Goal: Information Seeking & Learning: Learn about a topic

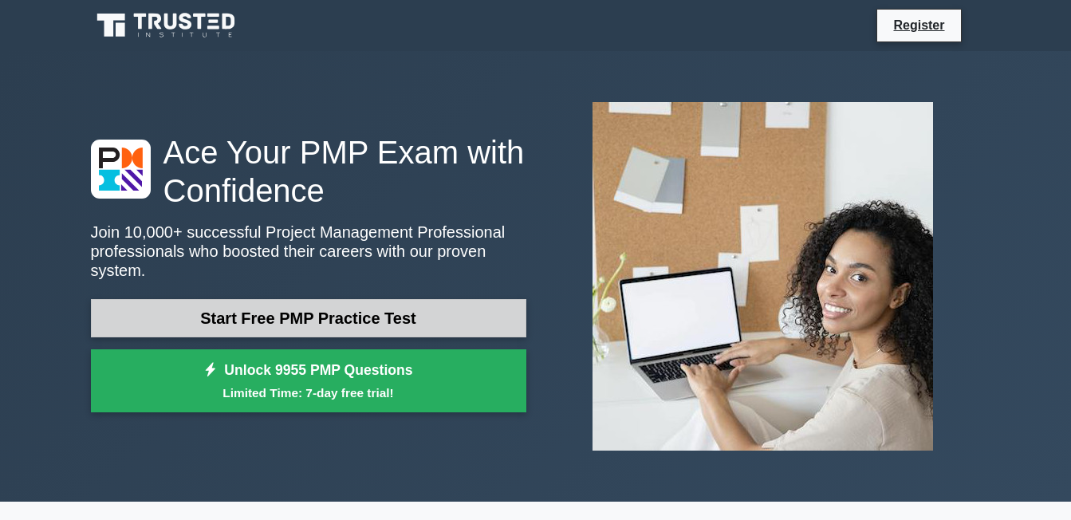
click at [420, 318] on link "Start Free PMP Practice Test" at bounding box center [309, 318] width 436 height 38
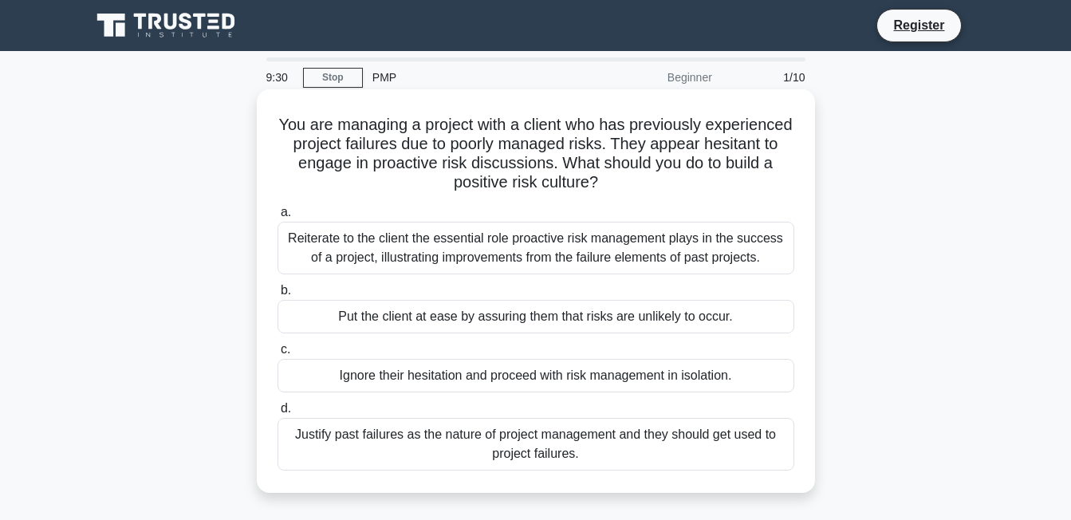
drag, startPoint x: 643, startPoint y: 267, endPoint x: 558, endPoint y: 245, distance: 87.5
click at [558, 245] on div "Reiterate to the client the essential role proactive risk management plays in t…" at bounding box center [536, 248] width 517 height 53
click at [278, 218] on input "a. Reiterate to the client the essential role proactive risk management plays i…" at bounding box center [278, 212] width 0 height 10
